Goal: Transaction & Acquisition: Purchase product/service

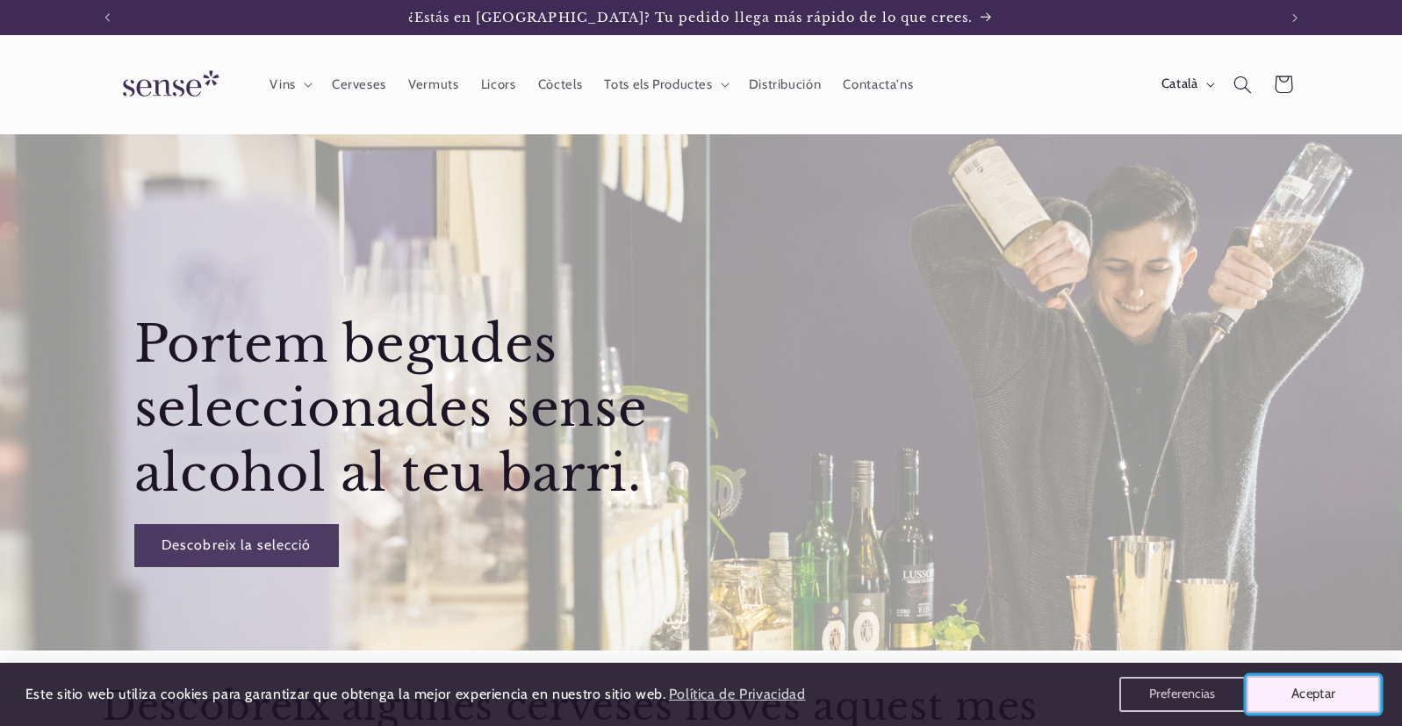
click at [1315, 700] on button "Aceptar" at bounding box center [1314, 694] width 134 height 37
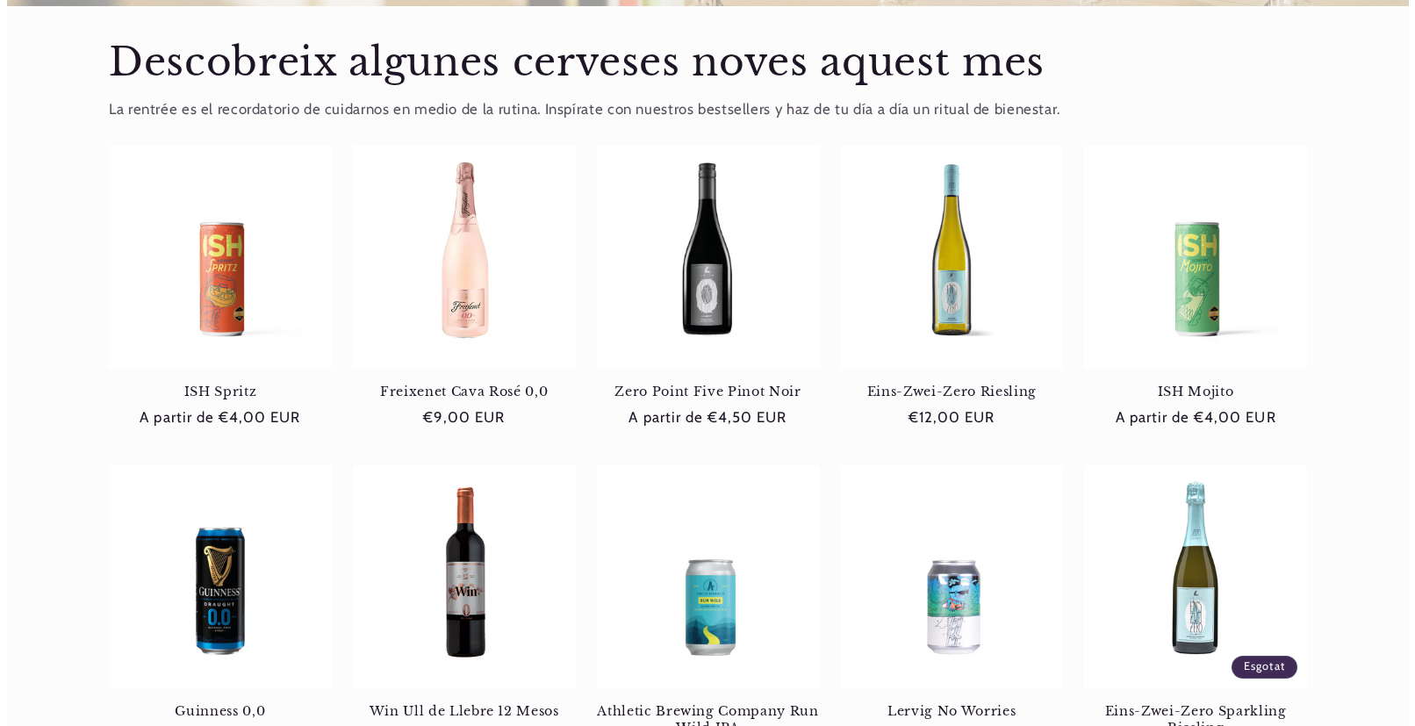
scroll to position [702, 0]
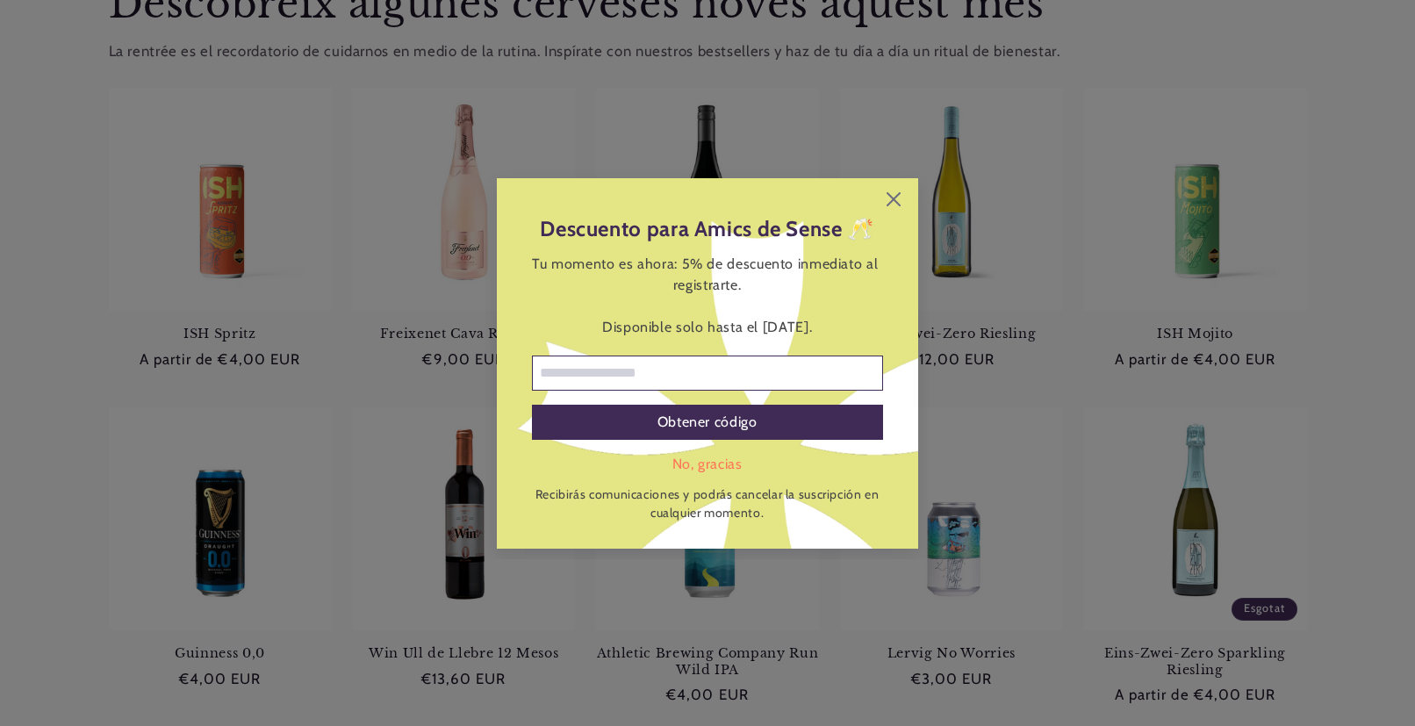
click at [615, 379] on input "Correo electrónico" at bounding box center [707, 373] width 351 height 35
type input "**********"
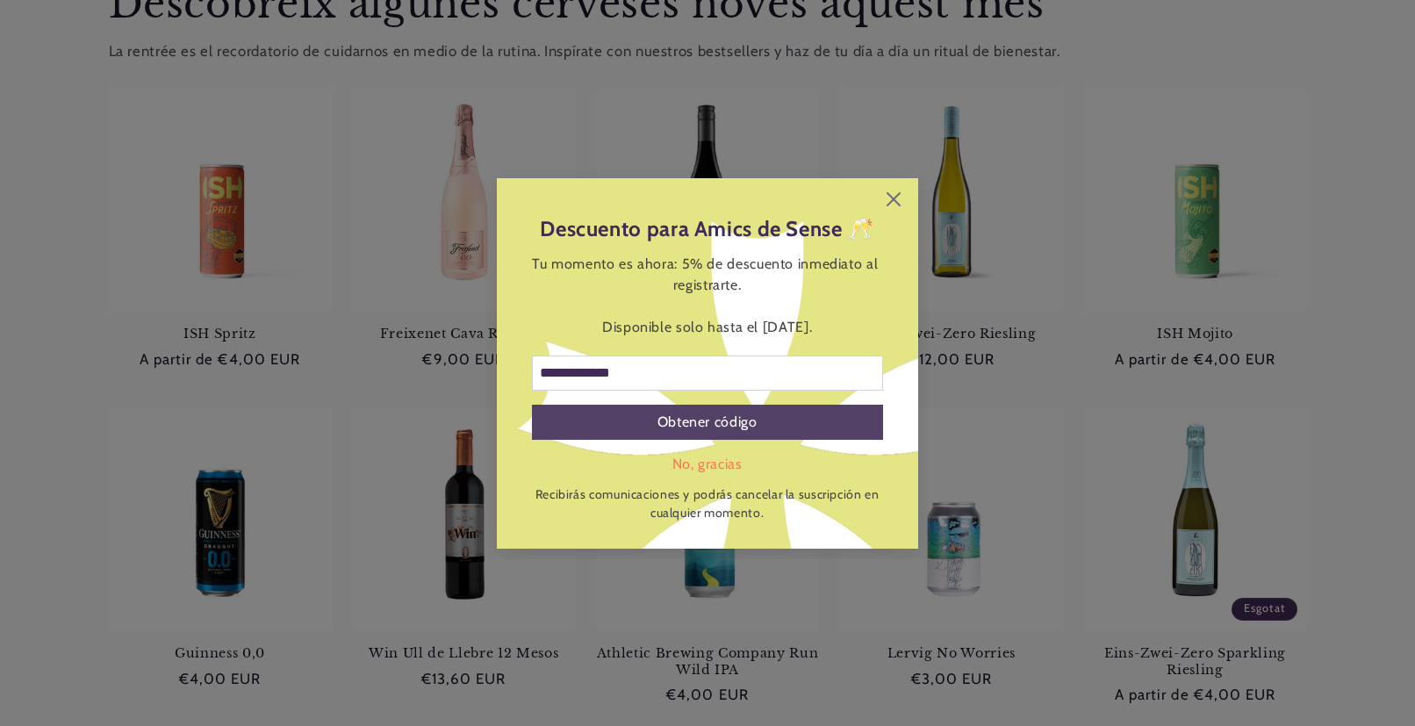
click at [637, 422] on div "Obtener código" at bounding box center [707, 422] width 351 height 35
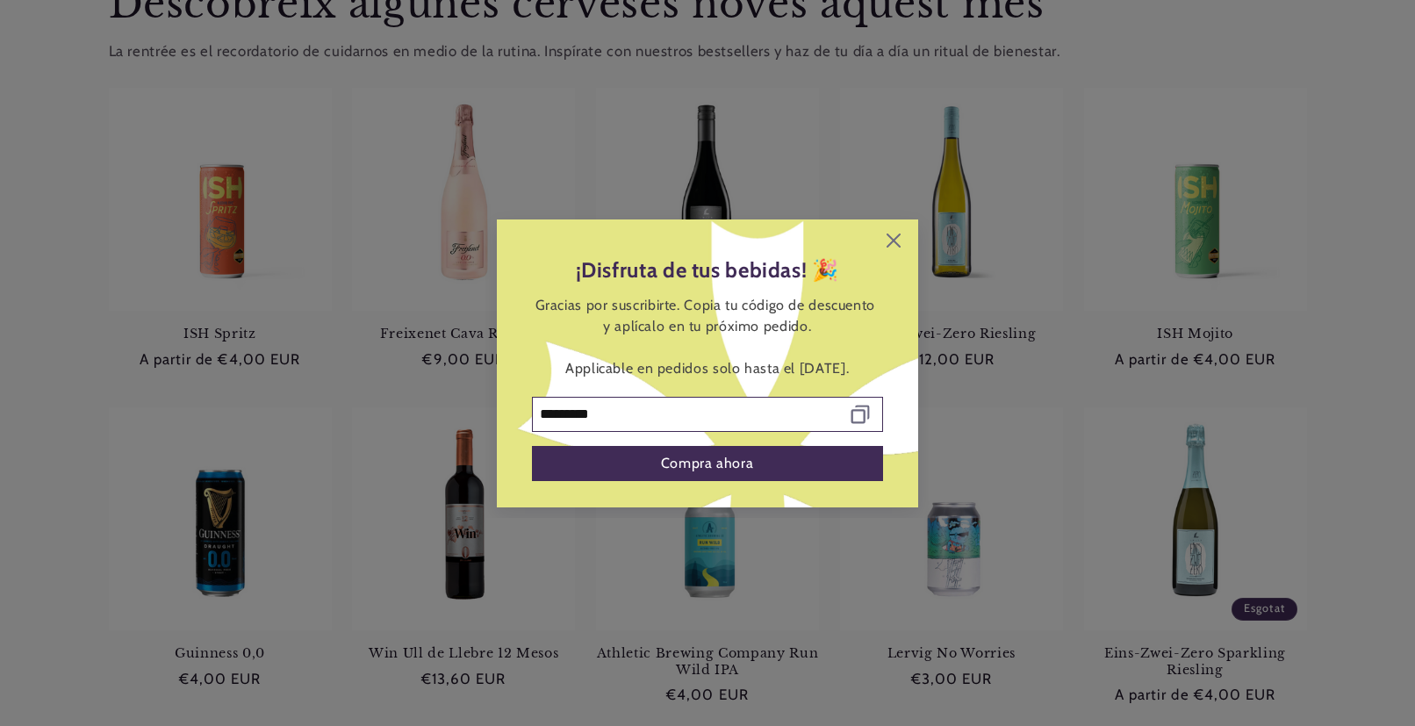
drag, startPoint x: 632, startPoint y: 414, endPoint x: 452, endPoint y: 414, distance: 180.0
click at [442, 414] on div "¡Disfruta de tus bebidas! 🎉 Gracias por suscribirte. Copia tu código de descuen…" at bounding box center [707, 363] width 1415 height 726
click at [890, 242] on icon at bounding box center [894, 241] width 14 height 14
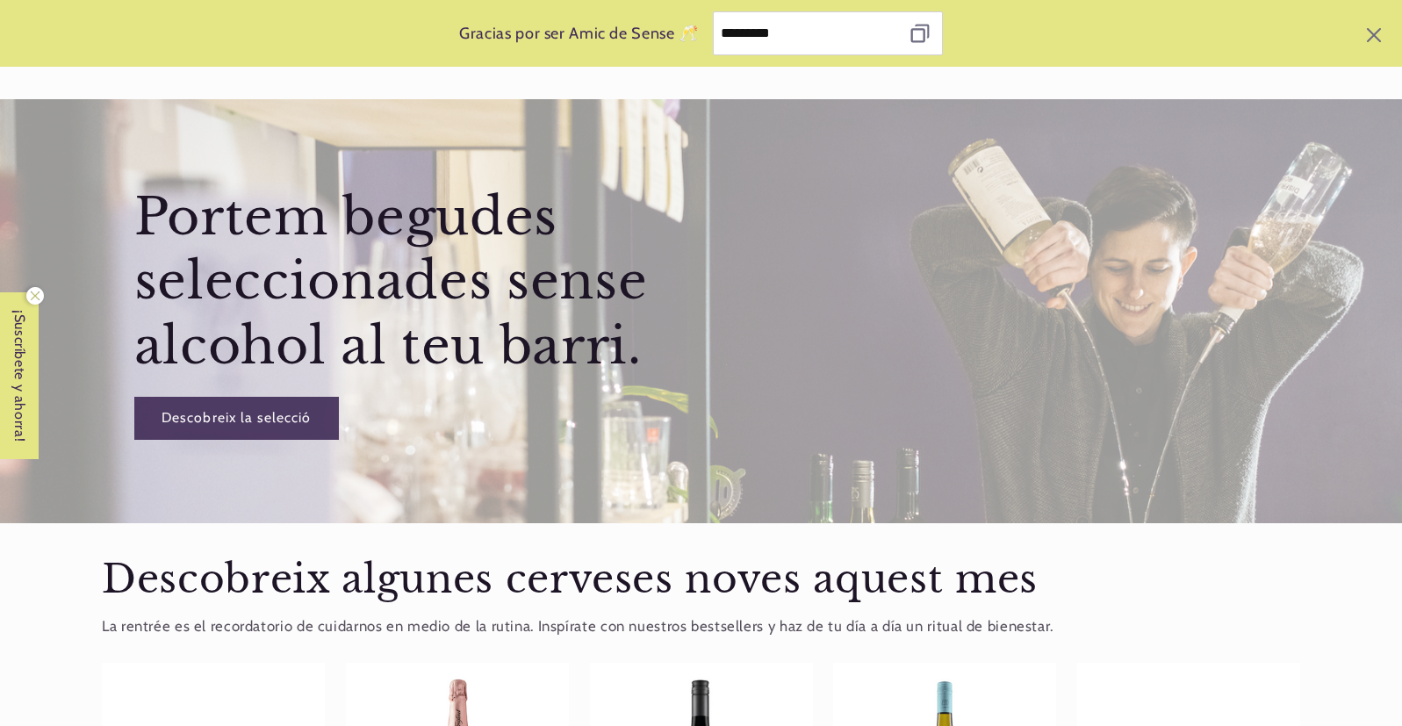
scroll to position [0, 0]
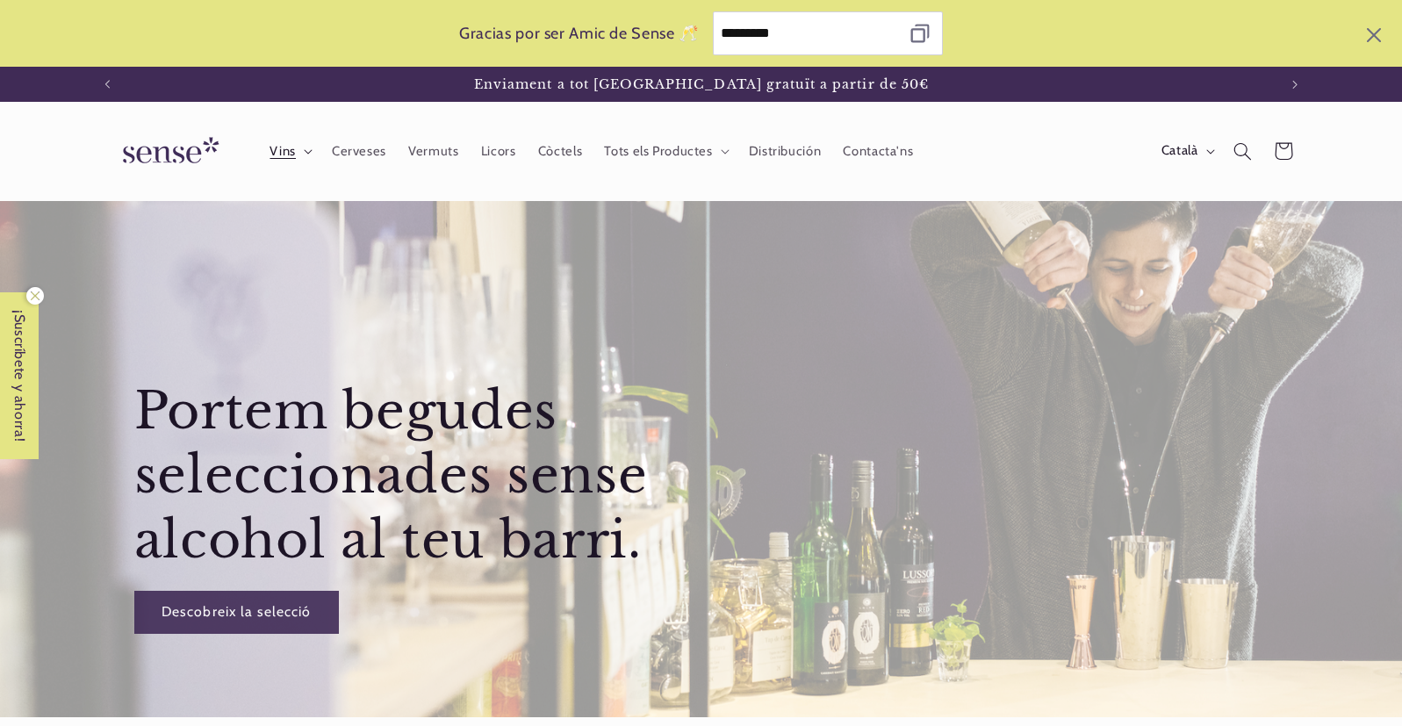
click at [298, 153] on summary "Vins" at bounding box center [289, 151] width 61 height 39
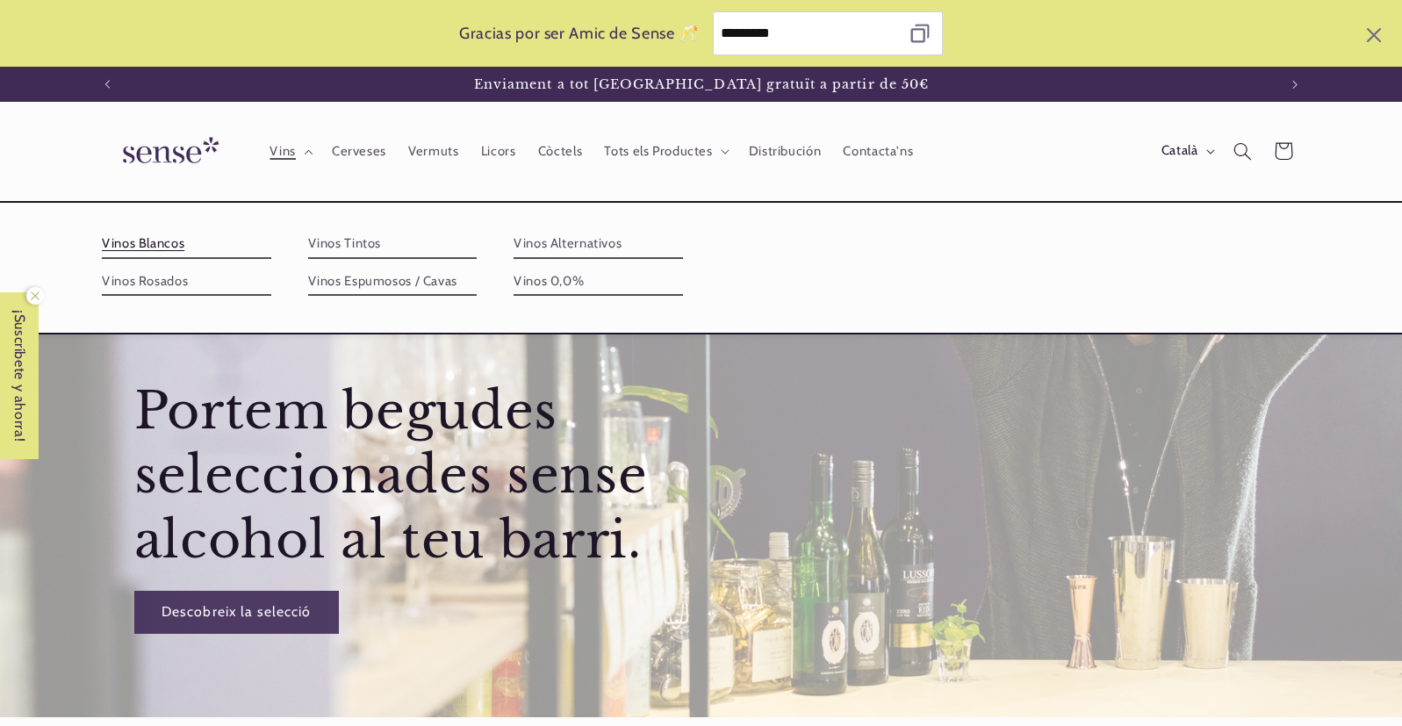
click at [155, 245] on link "Vinos Blancos" at bounding box center [186, 244] width 169 height 28
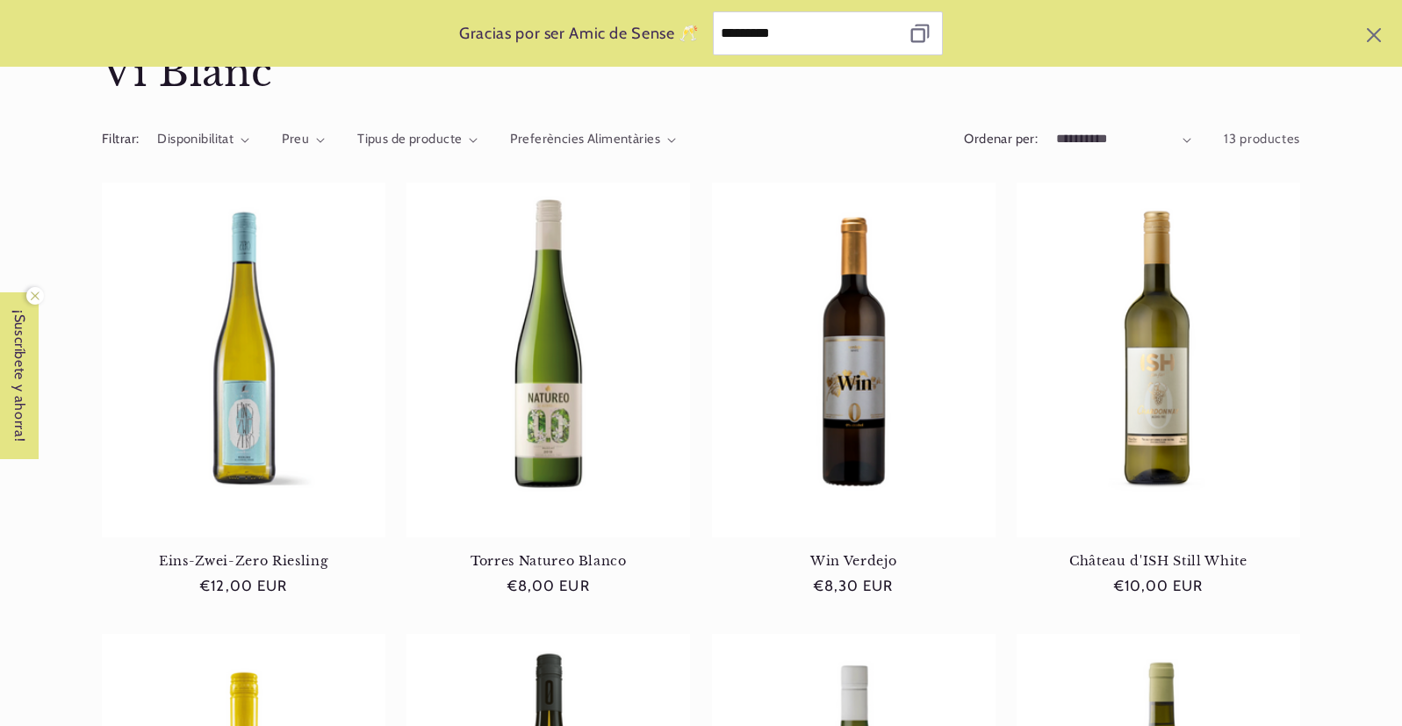
scroll to position [242, 0]
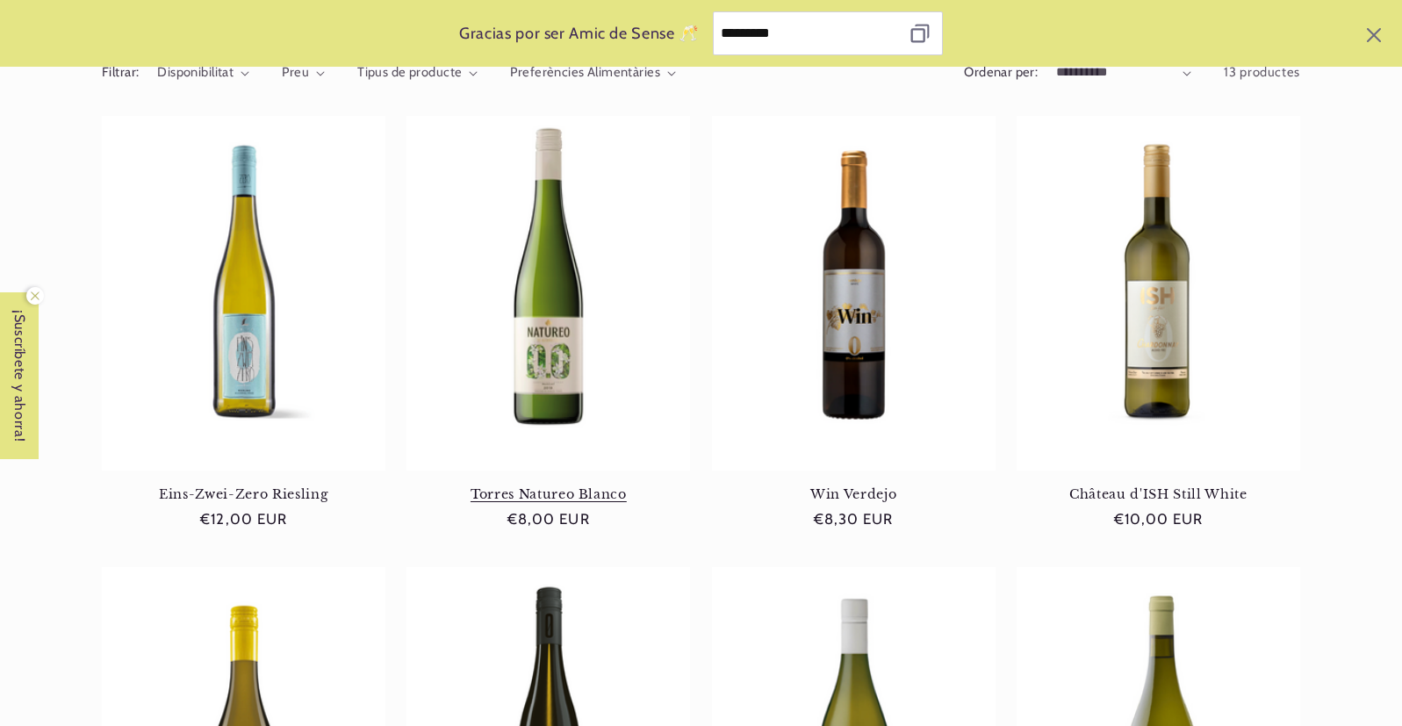
click at [572, 490] on link "Torres Natureo Blanco" at bounding box center [549, 494] width 284 height 16
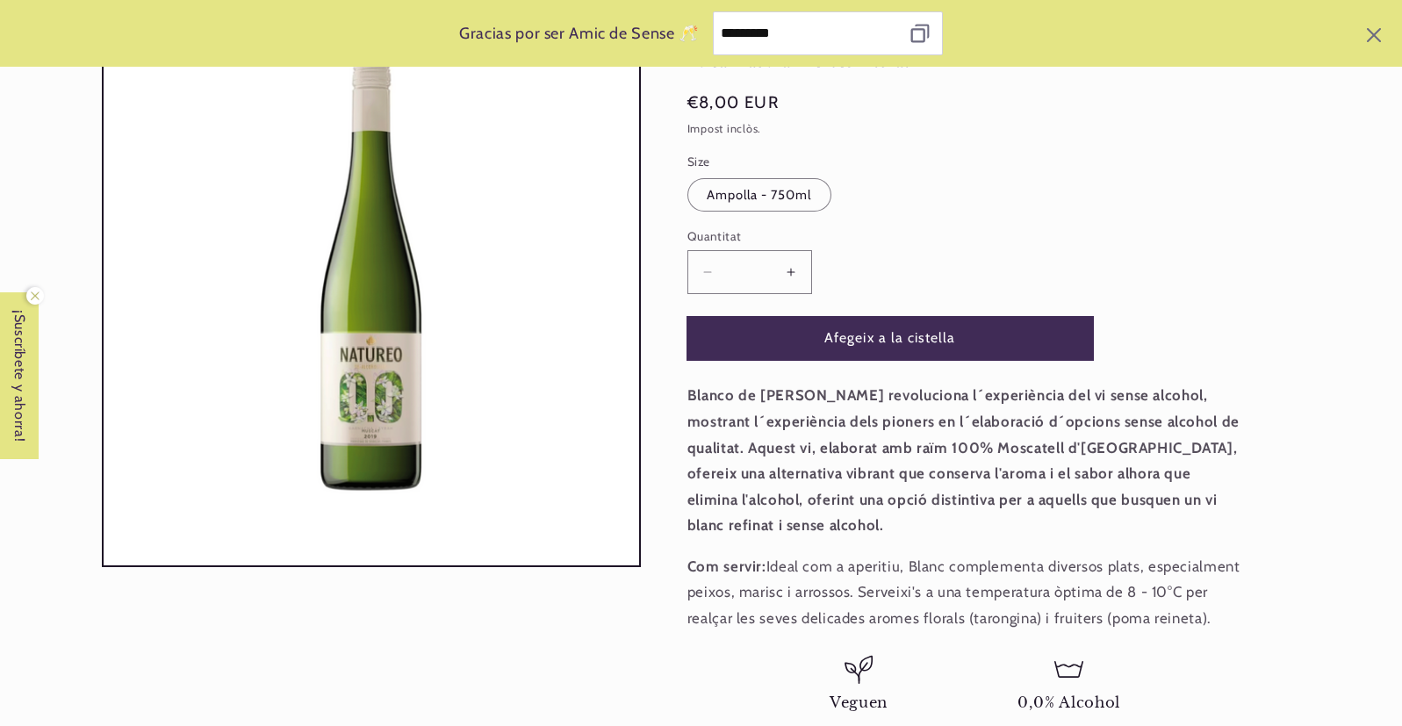
scroll to position [263, 0]
click at [790, 270] on button "Augmentar quantitat per a Torres Natureo Blanco" at bounding box center [792, 270] width 40 height 43
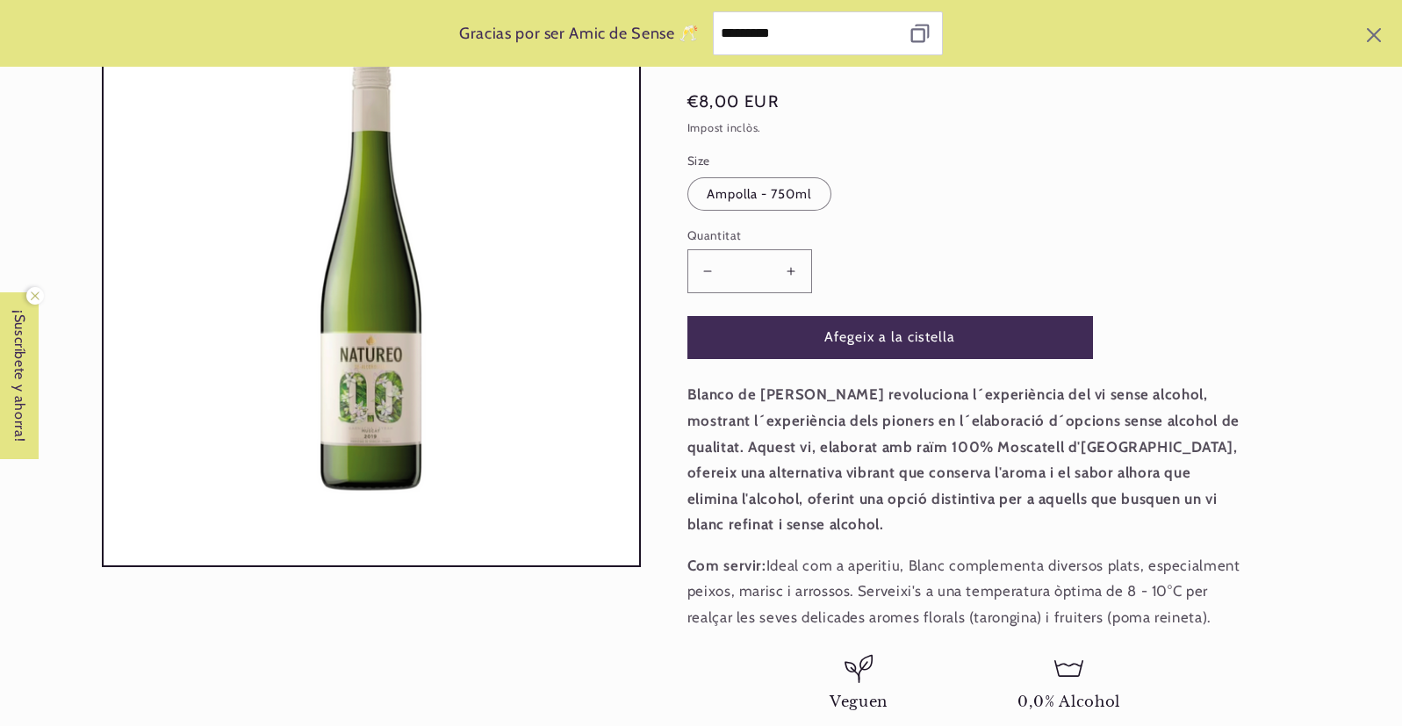
click at [790, 270] on button "Augmentar quantitat per a Torres Natureo Blanco" at bounding box center [792, 270] width 40 height 43
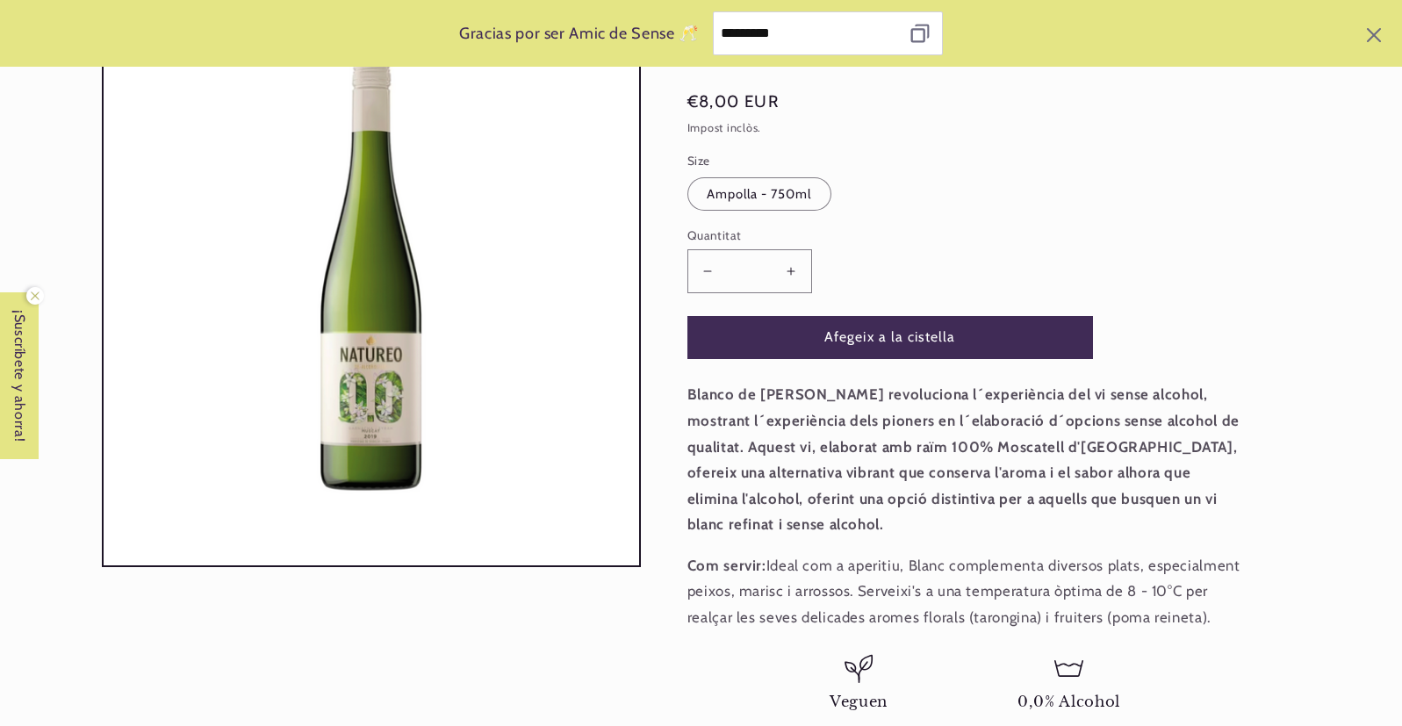
click at [790, 270] on button "Augmentar quantitat per a Torres Natureo Blanco" at bounding box center [792, 270] width 40 height 43
click at [791, 270] on button "Augmentar quantitat per a Torres Natureo Blanco" at bounding box center [792, 270] width 40 height 43
drag, startPoint x: 699, startPoint y: 266, endPoint x: 710, endPoint y: 278, distance: 16.2
click at [699, 267] on button "Reduir quantitat per a Torres Natureo Blanco" at bounding box center [708, 270] width 40 height 43
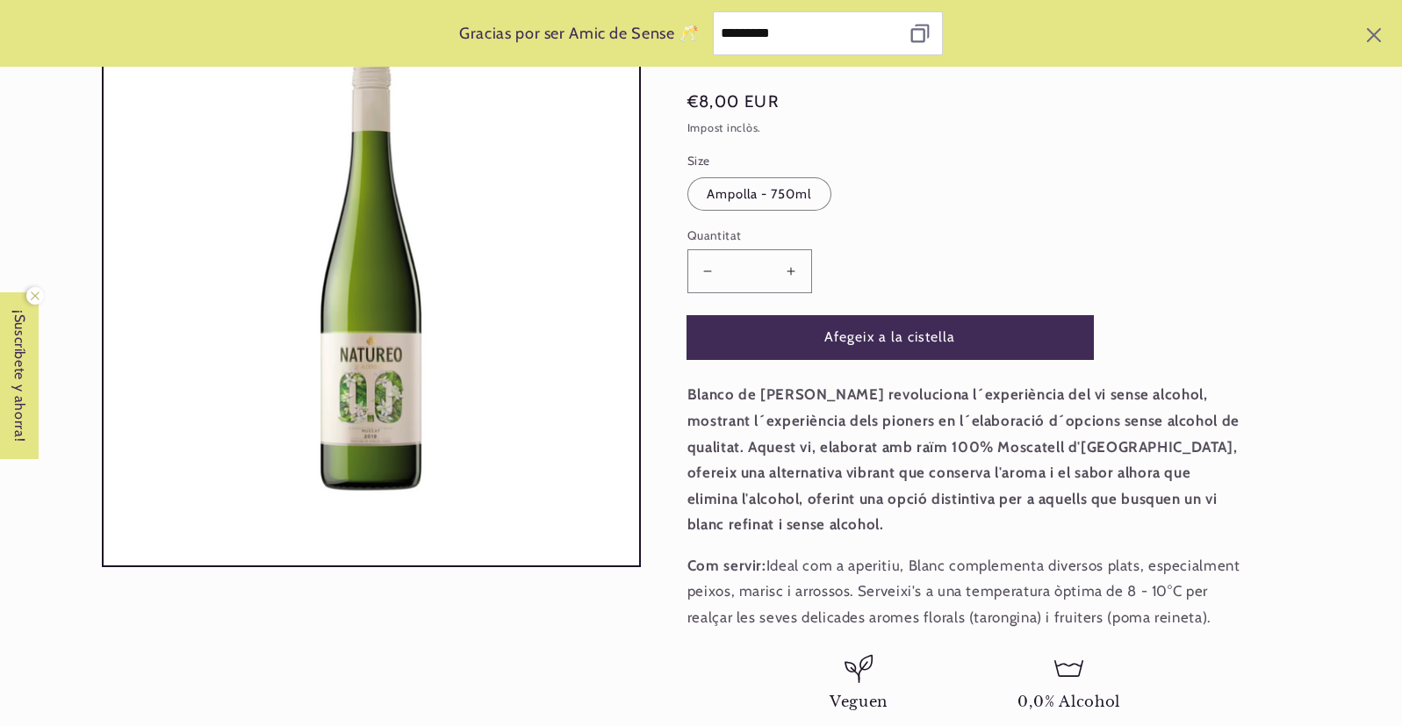
click at [835, 325] on button "Afegeix a la cistella" at bounding box center [891, 337] width 406 height 43
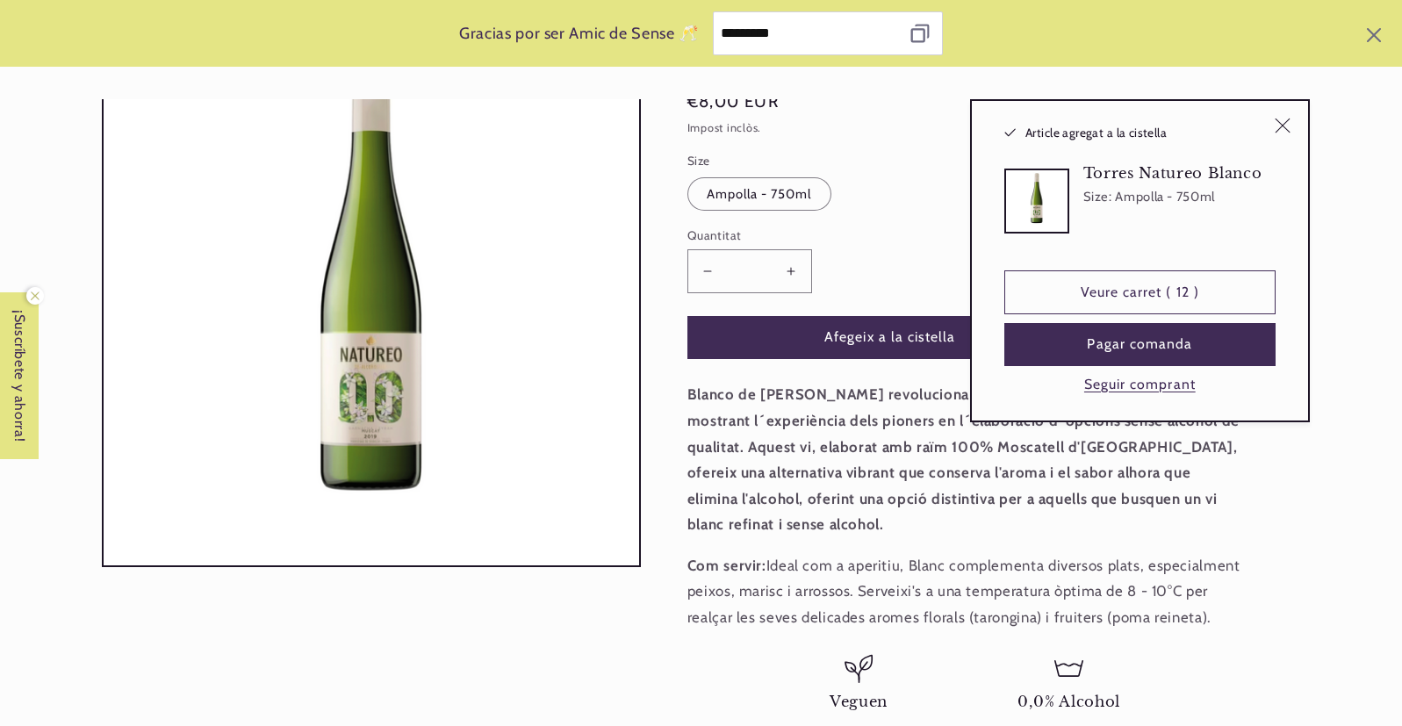
type input "*"
click at [1115, 347] on button "Pagar comanda" at bounding box center [1140, 344] width 271 height 43
